Goal: Transaction & Acquisition: Subscribe to service/newsletter

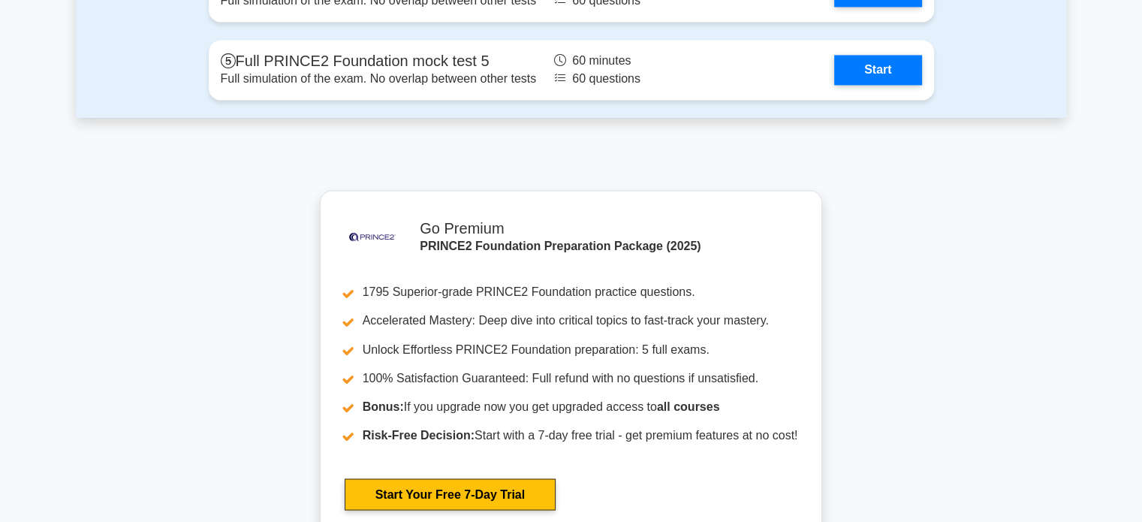
scroll to position [2554, 0]
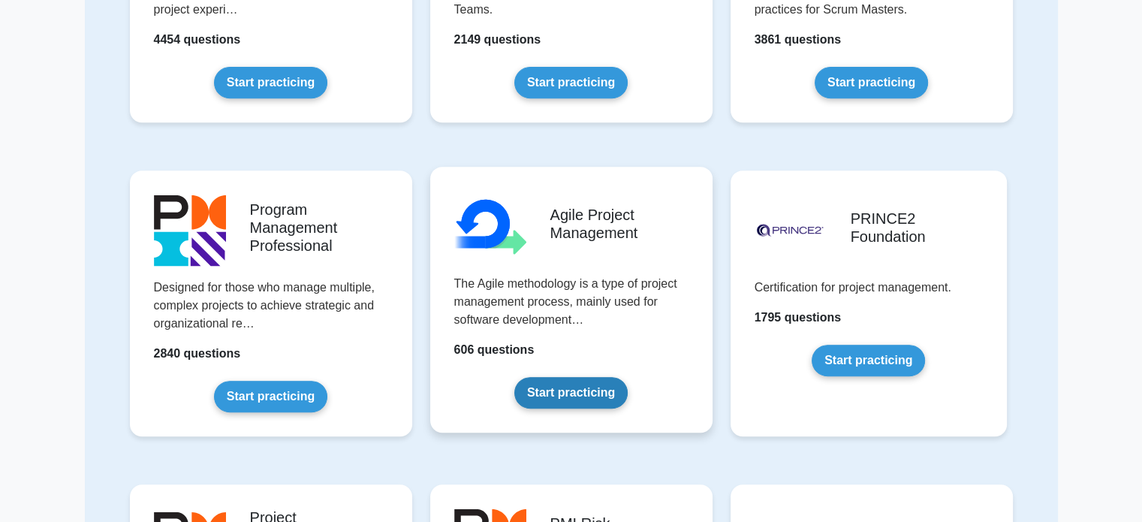
scroll to position [676, 0]
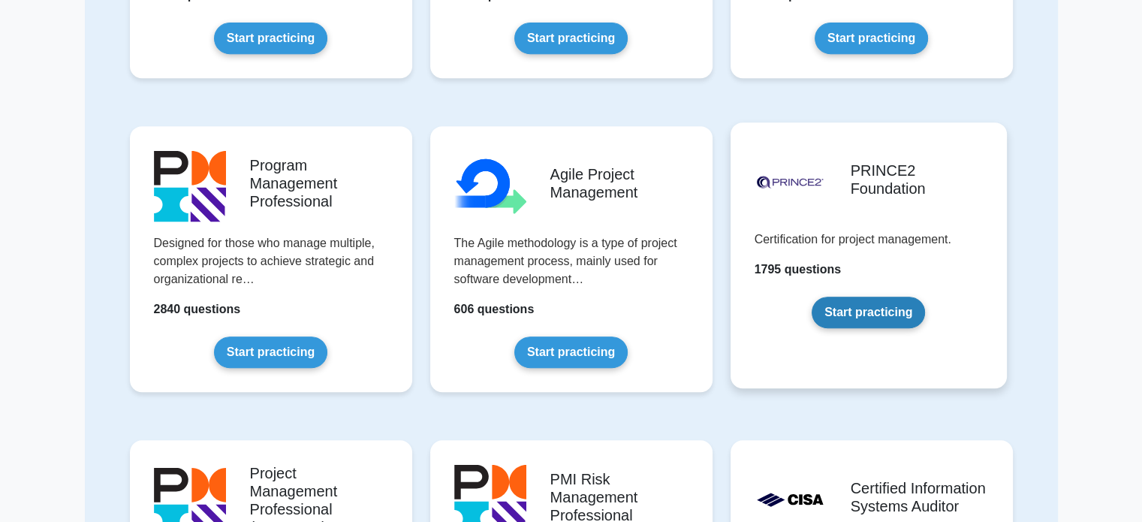
click at [886, 306] on link "Start practicing" at bounding box center [868, 313] width 113 height 32
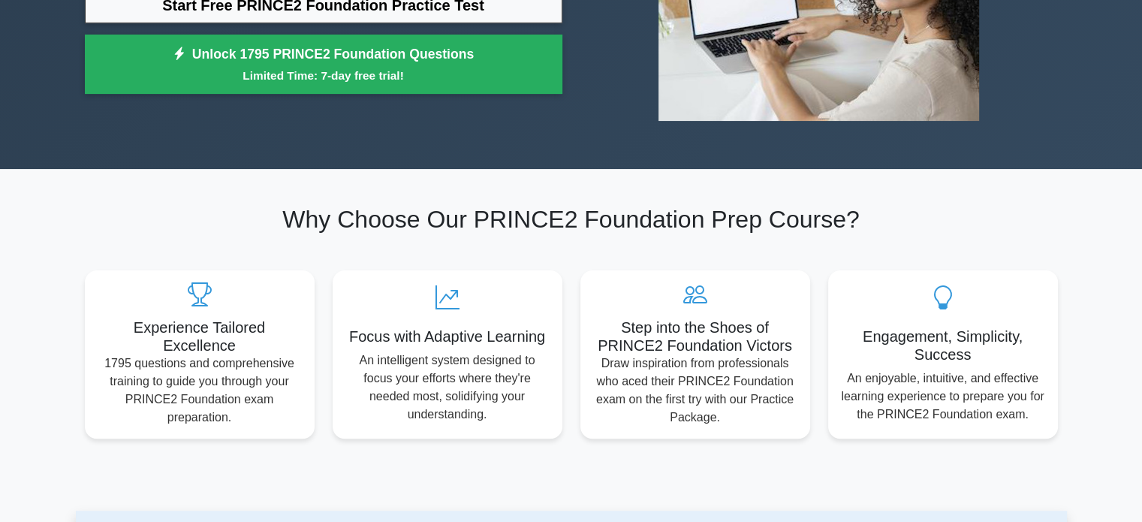
scroll to position [300, 0]
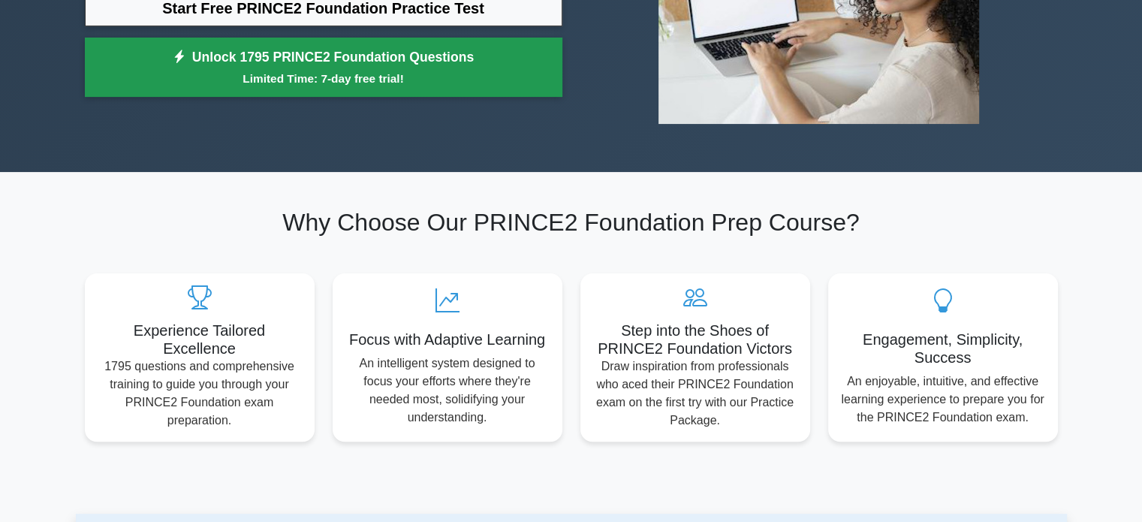
click at [331, 45] on link "Unlock 1795 PRINCE2 Foundation Questions Limited Time: 7-day free trial!" at bounding box center [324, 68] width 478 height 60
